Goal: Transaction & Acquisition: Book appointment/travel/reservation

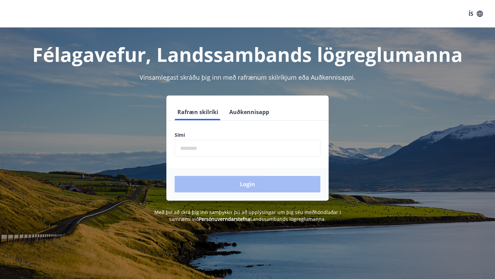
click at [202, 152] on input "phone" at bounding box center [248, 148] width 146 height 17
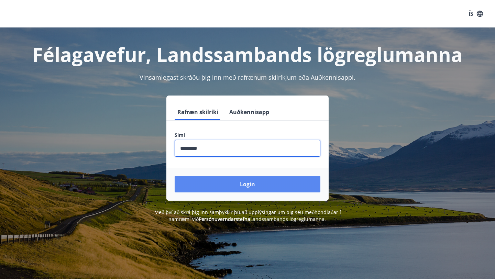
type input "********"
click at [232, 189] on button "Login" at bounding box center [248, 184] width 146 height 17
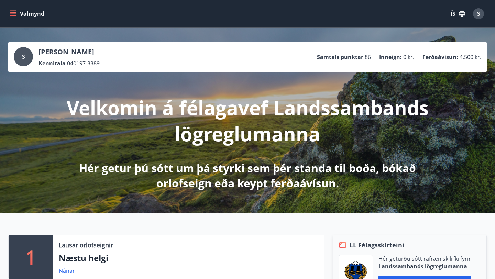
click at [17, 15] on button "Valmynd" at bounding box center [27, 14] width 39 height 12
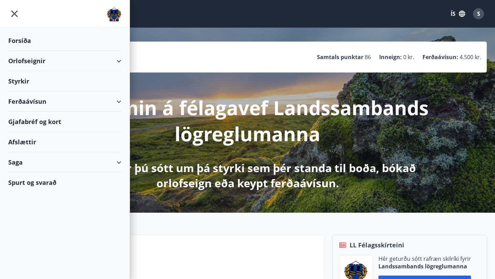
click at [25, 58] on div "Orlofseignir" at bounding box center [64, 61] width 113 height 20
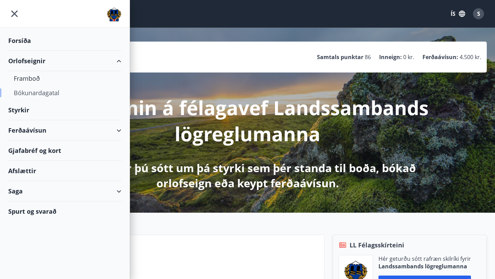
click at [33, 93] on div "Bókunardagatal" at bounding box center [65, 93] width 102 height 14
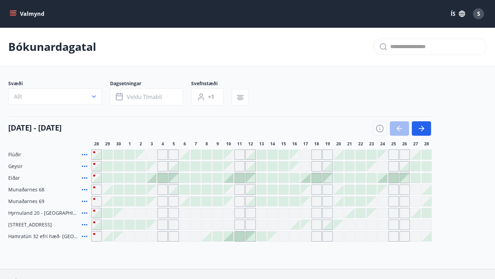
scroll to position [27, 0]
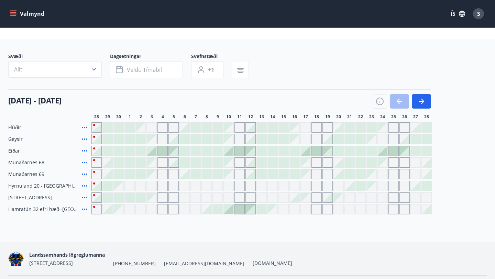
click at [20, 196] on span "[STREET_ADDRESS]" at bounding box center [30, 197] width 44 height 7
click at [419, 101] on icon "button" at bounding box center [421, 101] width 8 height 8
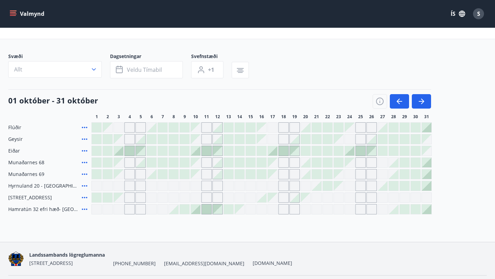
click at [407, 195] on div "Gráir dagar eru ekki bókanlegir" at bounding box center [405, 198] width 10 height 10
click at [449, 178] on div "Flúðir Geysir [PERSON_NAME] 68 Munaðarnes 69 [GEOGRAPHIC_DATA] 20 - [GEOGRAPHIC…" at bounding box center [247, 168] width 479 height 92
click at [404, 197] on div "Gráir dagar eru ekki bókanlegir" at bounding box center [405, 198] width 10 height 10
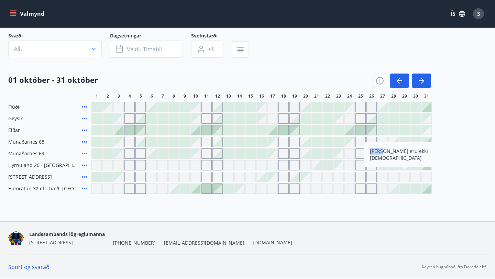
click at [30, 178] on span "[STREET_ADDRESS]" at bounding box center [30, 177] width 44 height 7
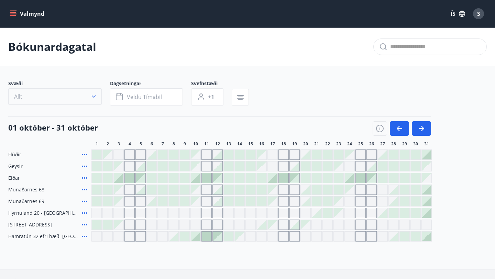
click at [35, 96] on button "Allt" at bounding box center [55, 96] width 94 height 17
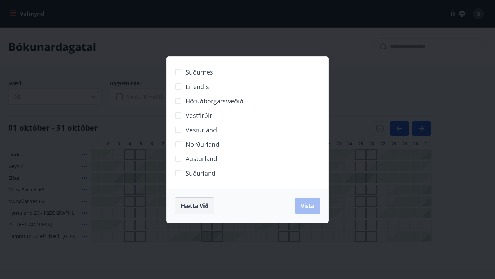
click at [184, 206] on span "Hætta við" at bounding box center [195, 206] width 28 height 8
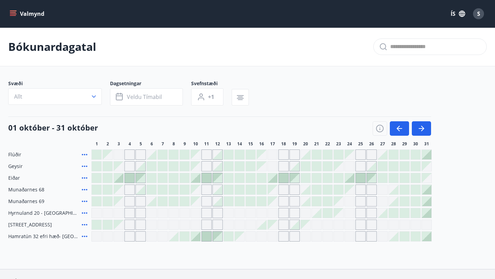
click at [16, 13] on icon "menu" at bounding box center [13, 13] width 7 height 7
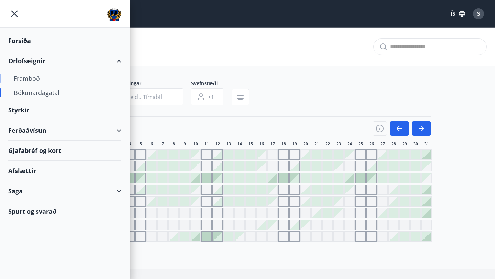
click at [33, 80] on div "Framboð" at bounding box center [65, 78] width 102 height 14
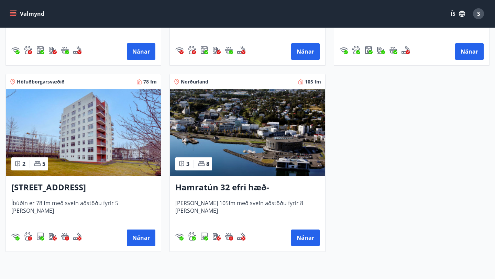
scroll to position [457, 0]
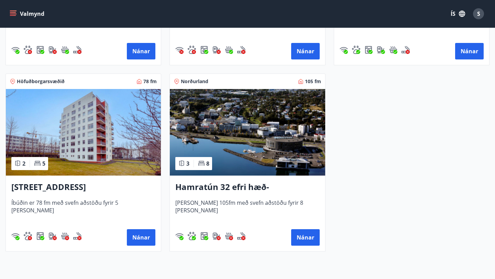
click at [102, 132] on img at bounding box center [83, 132] width 155 height 87
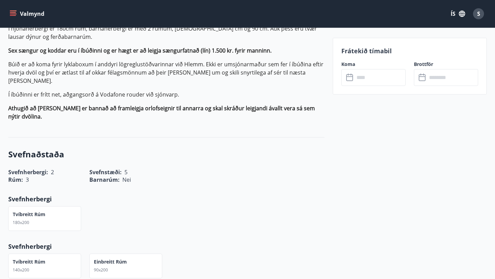
scroll to position [251, 0]
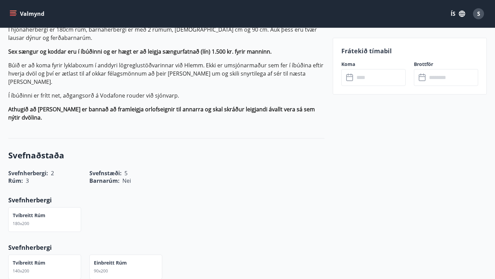
click at [396, 81] on input "text" at bounding box center [379, 77] width 51 height 17
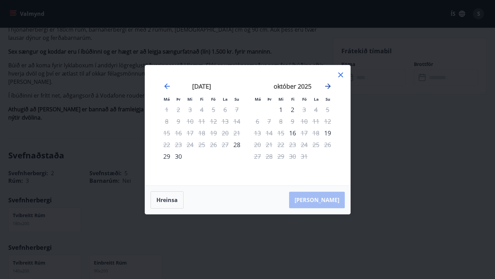
click at [325, 85] on icon "Move forward to switch to the next month." at bounding box center [328, 86] width 8 height 8
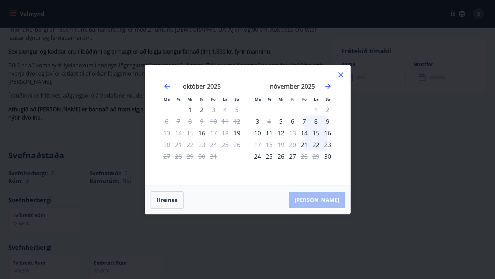
click at [108, 91] on div "Má Þr Mi Fi Fö La Su Má Þr Mi Fi Fö La Su [DATE] 1 2 3 4 5 6 7 8 9 10 11 12 13 …" at bounding box center [247, 139] width 495 height 279
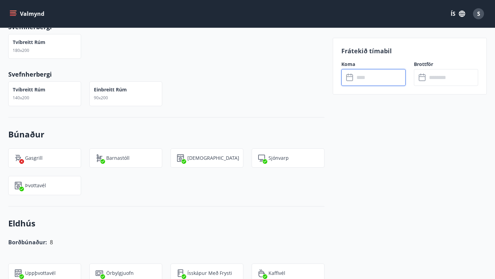
scroll to position [376, 0]
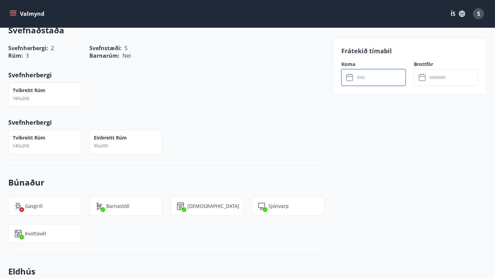
click at [381, 84] on input "text" at bounding box center [379, 77] width 51 height 17
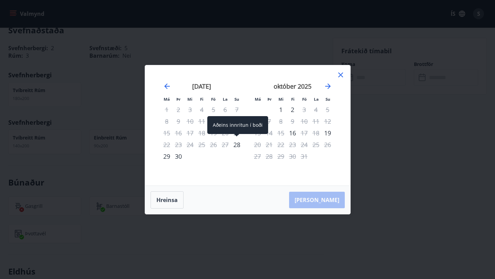
click at [237, 145] on div "28" at bounding box center [237, 145] width 12 height 12
click at [168, 156] on div "29" at bounding box center [167, 157] width 12 height 12
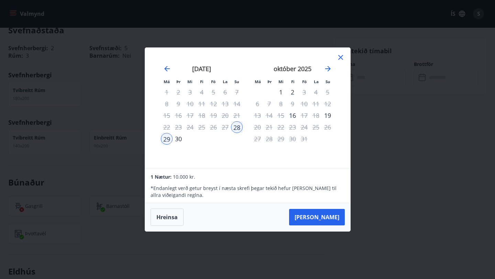
click at [177, 145] on div "[DATE] 1 2 3 4 5 6 7 8 9 10 11 12 13 14 15 16 17 18 19 20 21 22 23 24 25 26 27 …" at bounding box center [201, 112] width 91 height 113
click at [177, 139] on div "30" at bounding box center [179, 139] width 12 height 12
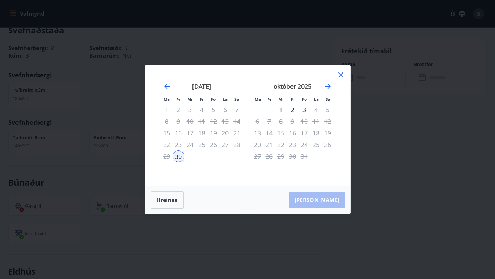
click at [342, 72] on icon at bounding box center [341, 75] width 8 height 8
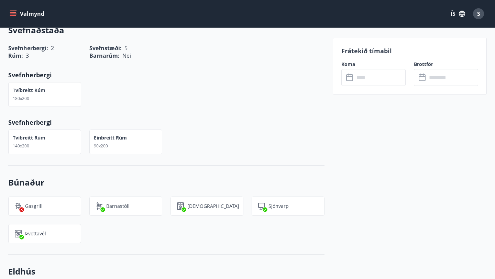
click at [295, 87] on div "Svefnaðstaða Svefnherbergi : 2 Svefnstæði : 5 Rúm : 3 Barnarúm : Nei Svefnherbe…" at bounding box center [166, 89] width 316 height 152
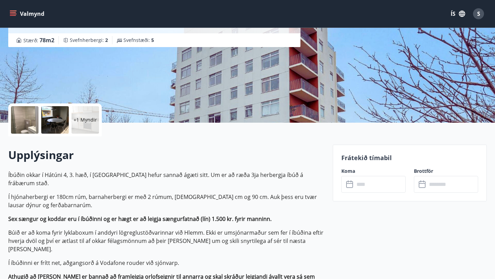
scroll to position [86, 0]
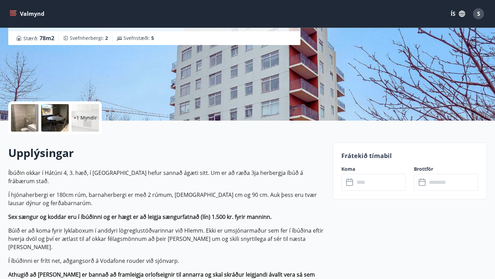
click at [365, 187] on input "text" at bounding box center [379, 182] width 51 height 17
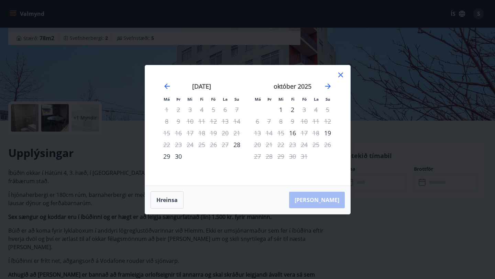
click at [279, 143] on div "22" at bounding box center [281, 145] width 12 height 12
click at [327, 86] on icon "Move forward to switch to the next month." at bounding box center [328, 86] width 8 height 8
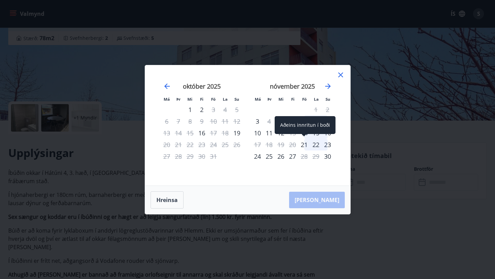
click at [305, 144] on div "21" at bounding box center [304, 145] width 12 height 12
click at [313, 144] on div "22" at bounding box center [316, 145] width 12 height 12
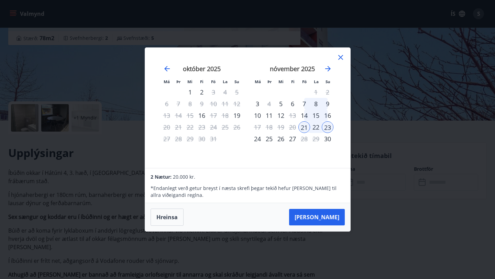
click at [341, 59] on icon at bounding box center [341, 57] width 8 height 8
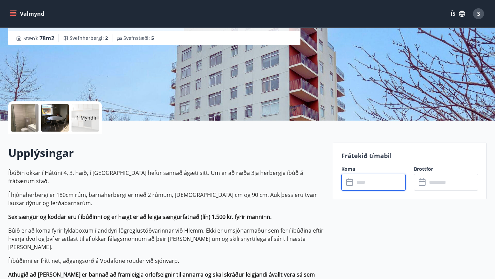
scroll to position [0, 0]
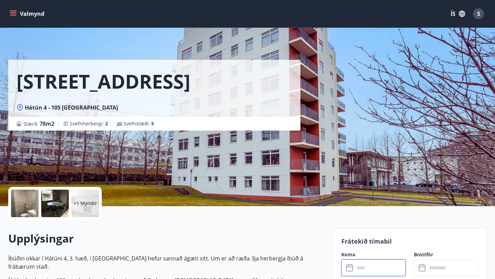
click at [17, 15] on button "Valmynd" at bounding box center [27, 14] width 39 height 12
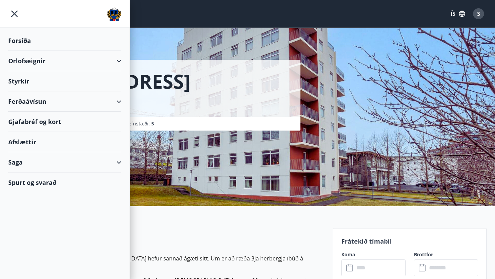
click at [45, 65] on div "Orlofseignir" at bounding box center [64, 61] width 113 height 20
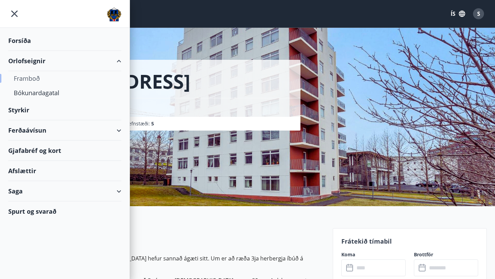
click at [35, 81] on div "Framboð" at bounding box center [65, 78] width 102 height 14
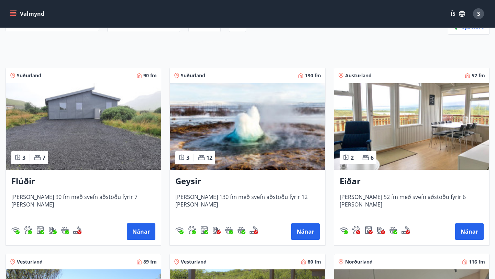
scroll to position [89, 0]
